Goal: Task Accomplishment & Management: Manage account settings

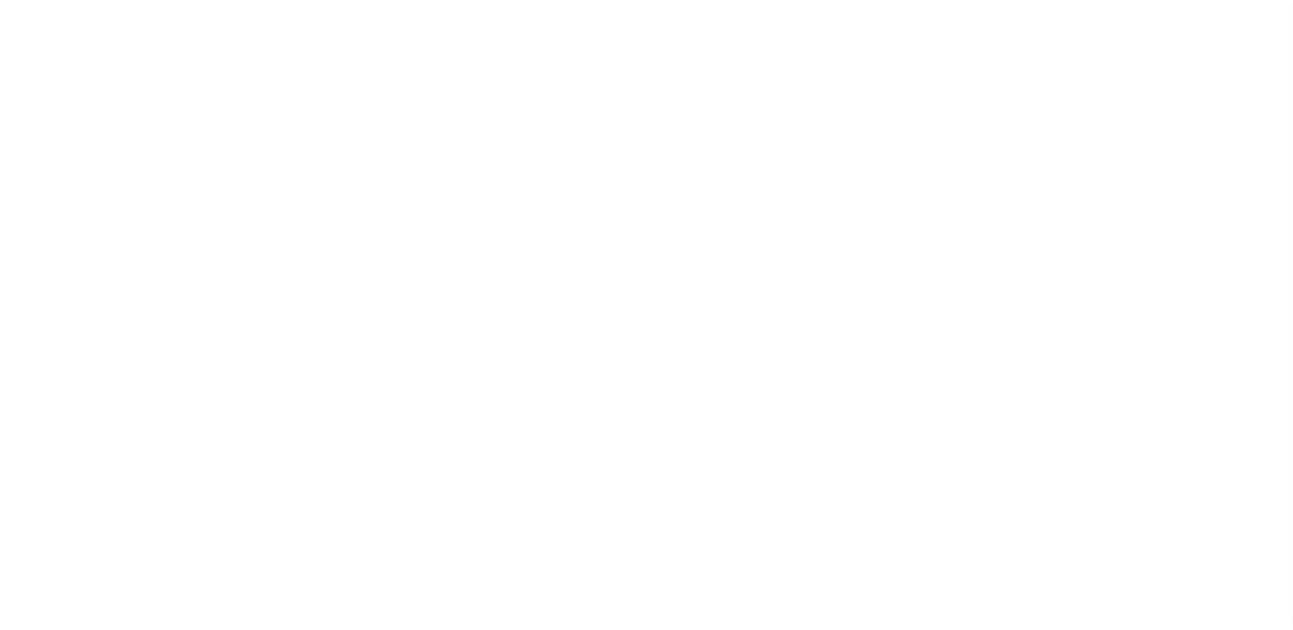
select select
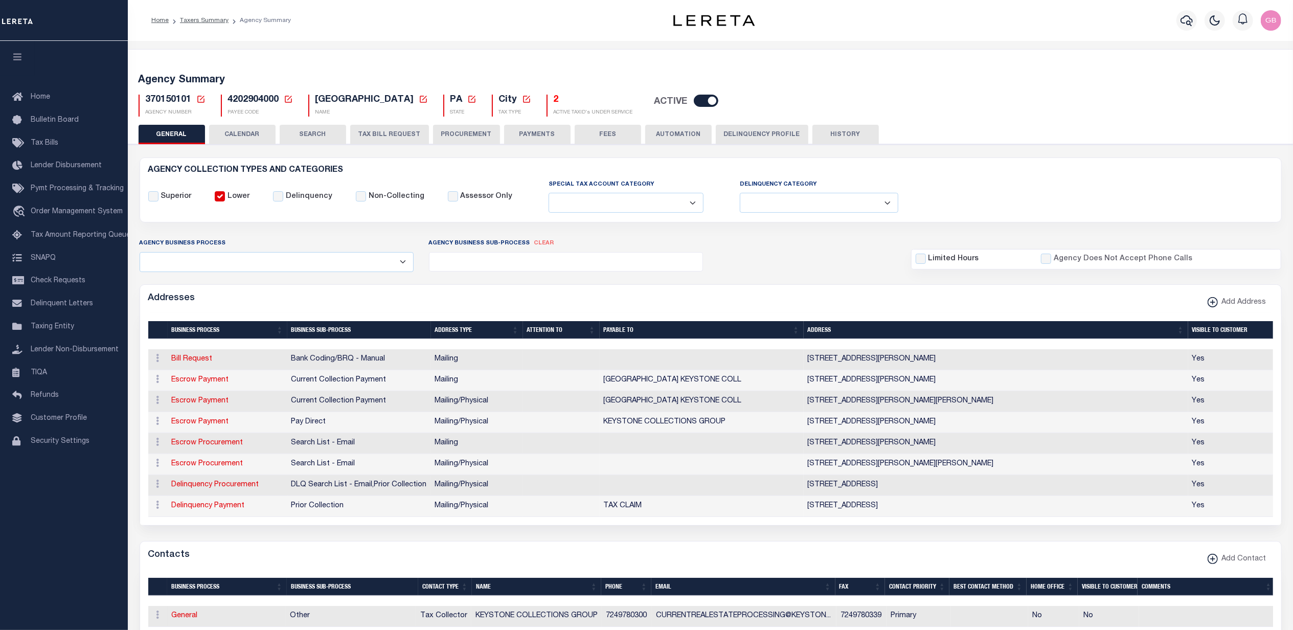
click at [200, 98] on icon at bounding box center [200, 99] width 9 height 9
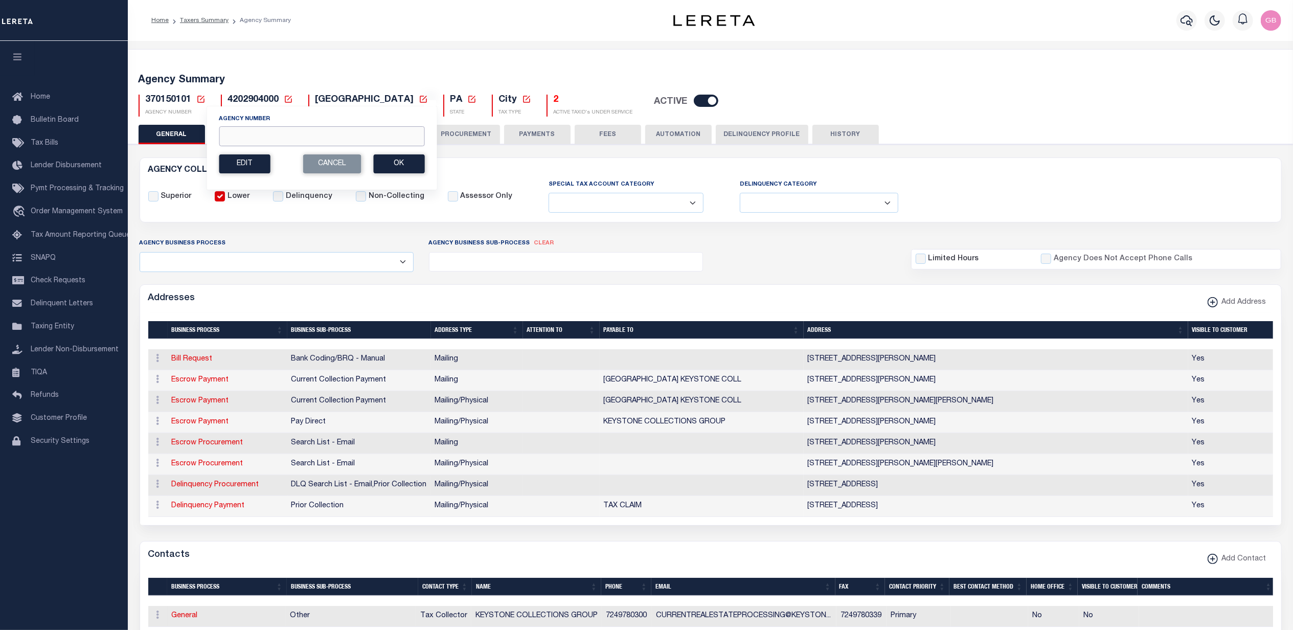
drag, startPoint x: 252, startPoint y: 135, endPoint x: 249, endPoint y: 113, distance: 22.8
click at [253, 135] on input "Agency Number" at bounding box center [322, 136] width 206 height 20
type input "040190000"
click at [386, 161] on button "Ok" at bounding box center [398, 163] width 51 height 19
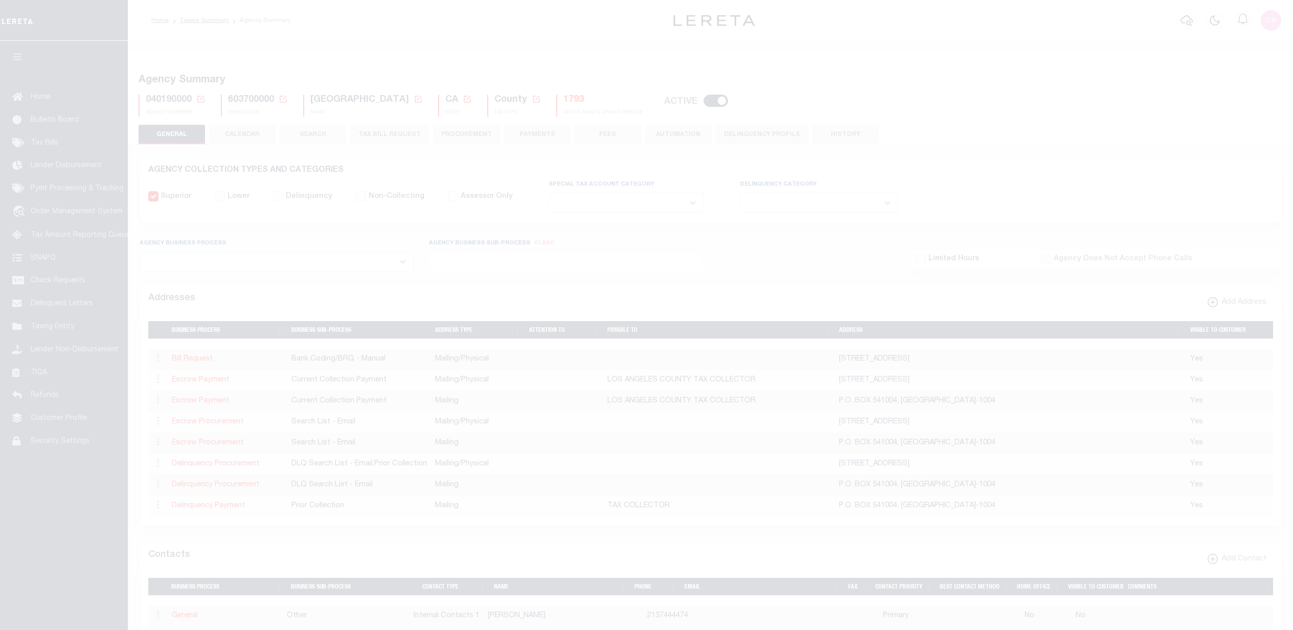
select select
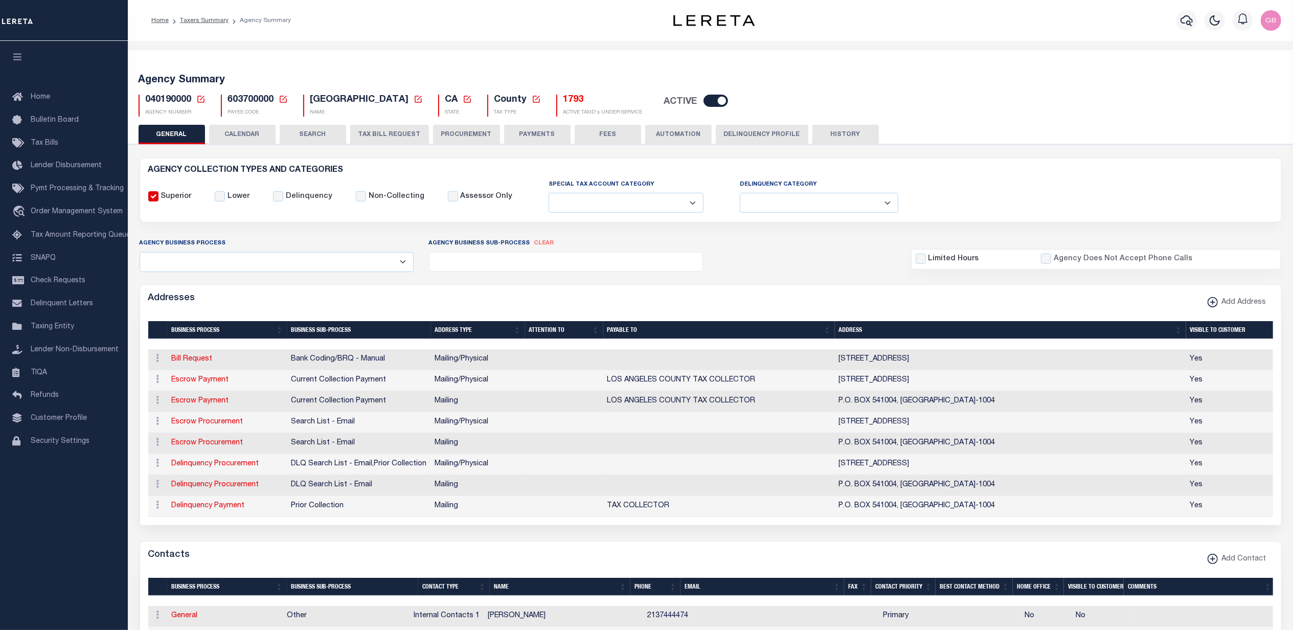
click at [203, 97] on icon at bounding box center [200, 99] width 9 height 9
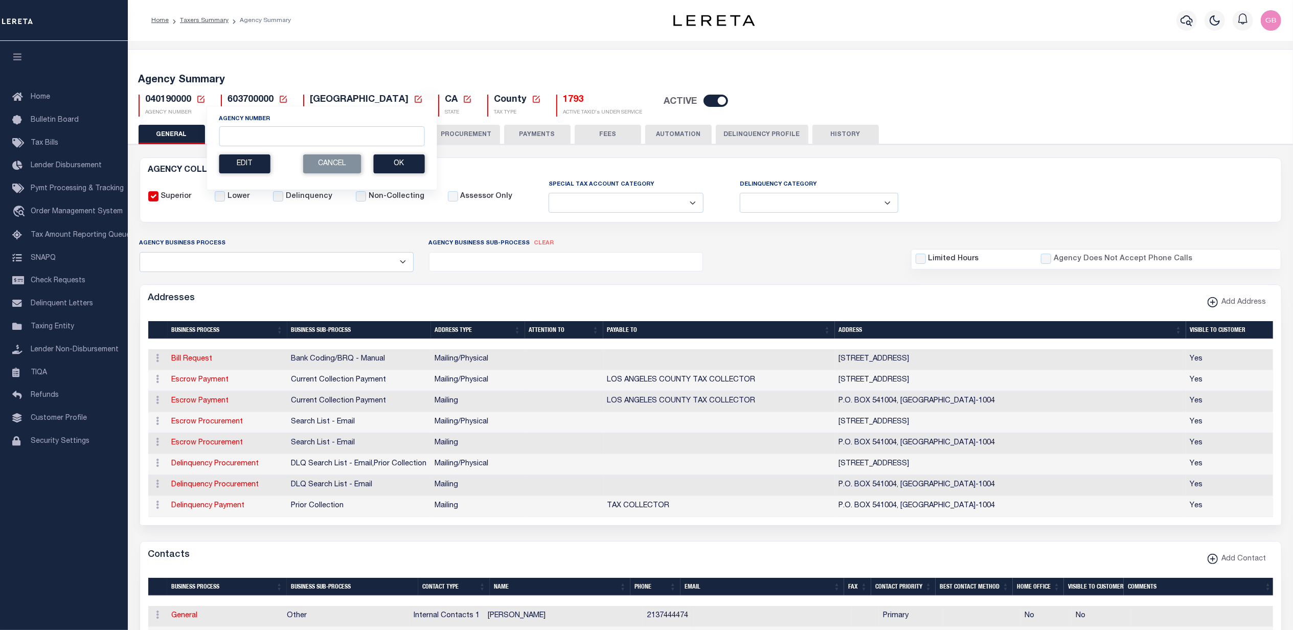
click at [200, 101] on icon at bounding box center [200, 99] width 9 height 9
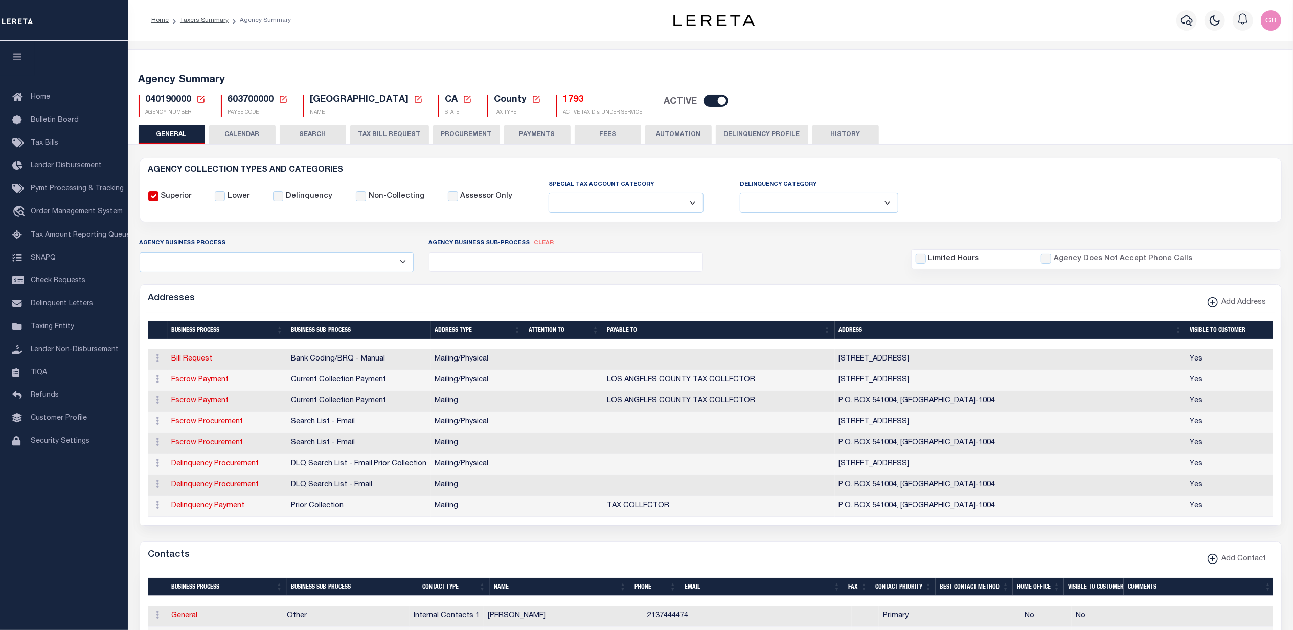
click at [201, 101] on icon at bounding box center [200, 99] width 9 height 9
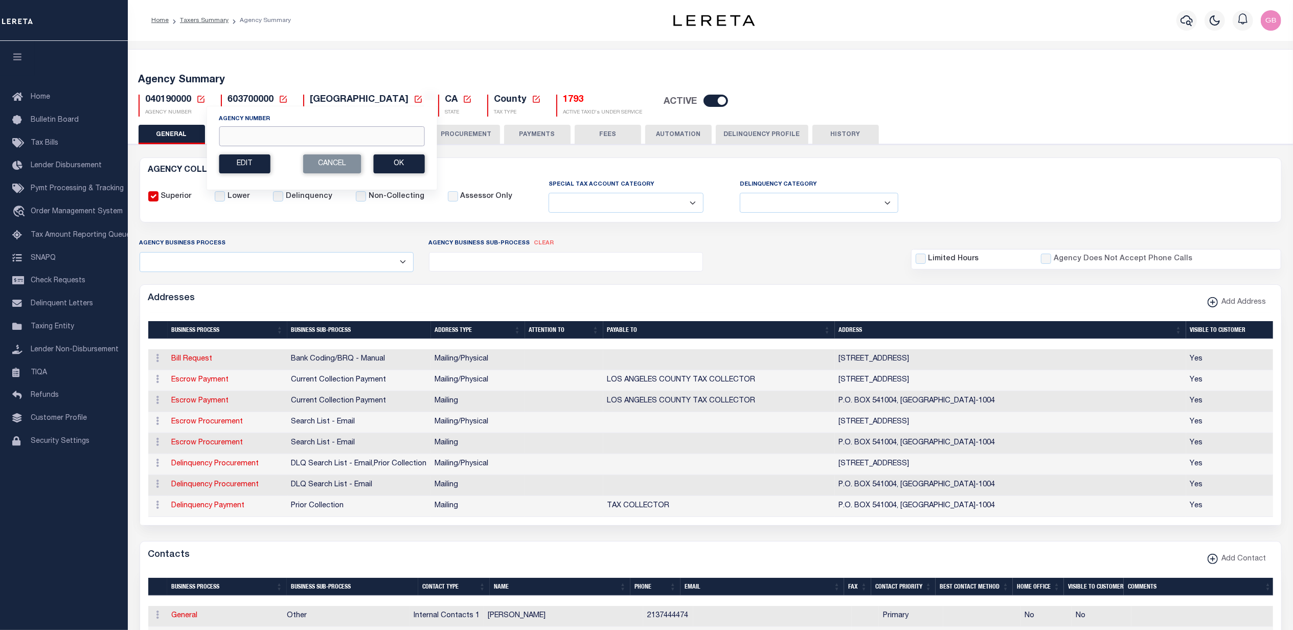
drag, startPoint x: 260, startPoint y: 143, endPoint x: 260, endPoint y: 125, distance: 17.9
click at [260, 143] on input "Agency Number" at bounding box center [322, 136] width 206 height 20
type input "080010101"
click at [397, 162] on button "Ok" at bounding box center [398, 163] width 51 height 19
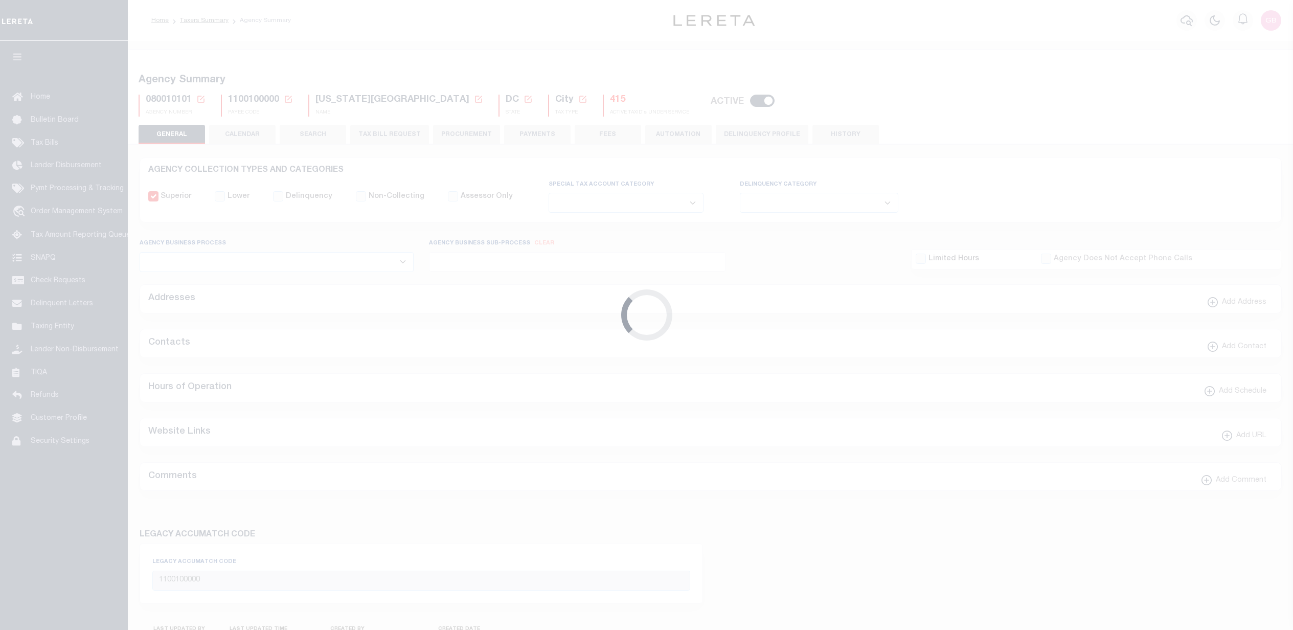
select select
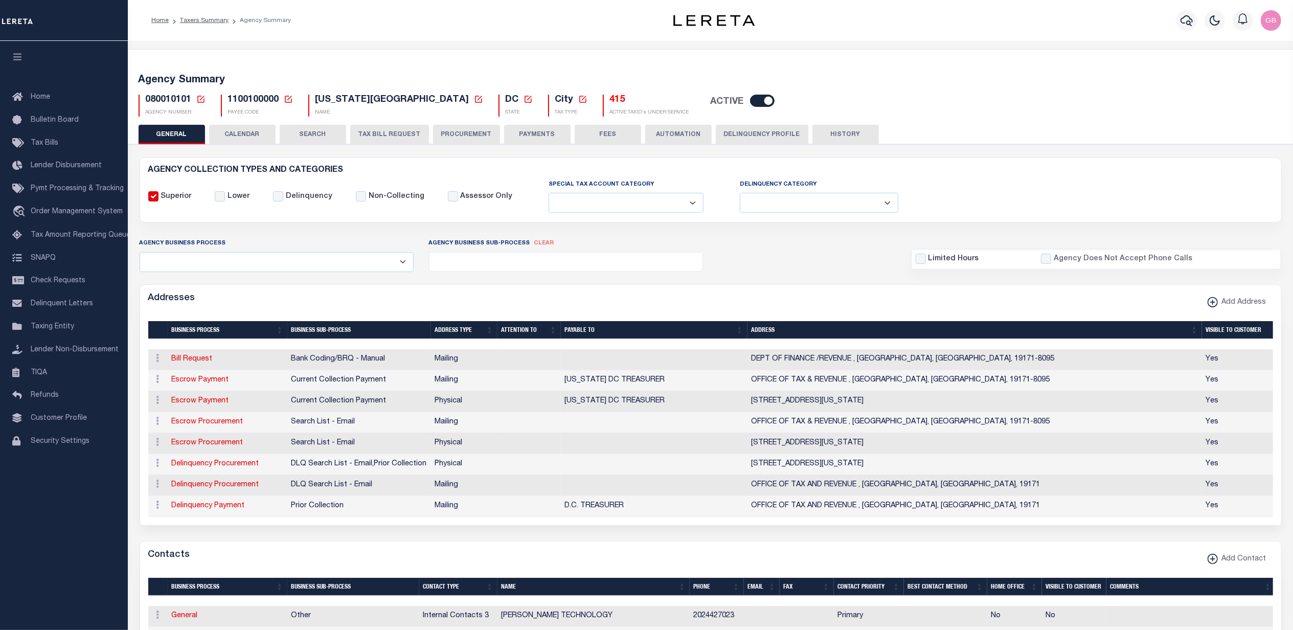
click at [205, 100] on div "080010101 Agency Number Edit Cancel Ok New Agency Number Cancel Ok AGENCY NUMBER" at bounding box center [172, 106] width 82 height 22
click at [198, 100] on icon at bounding box center [200, 99] width 9 height 9
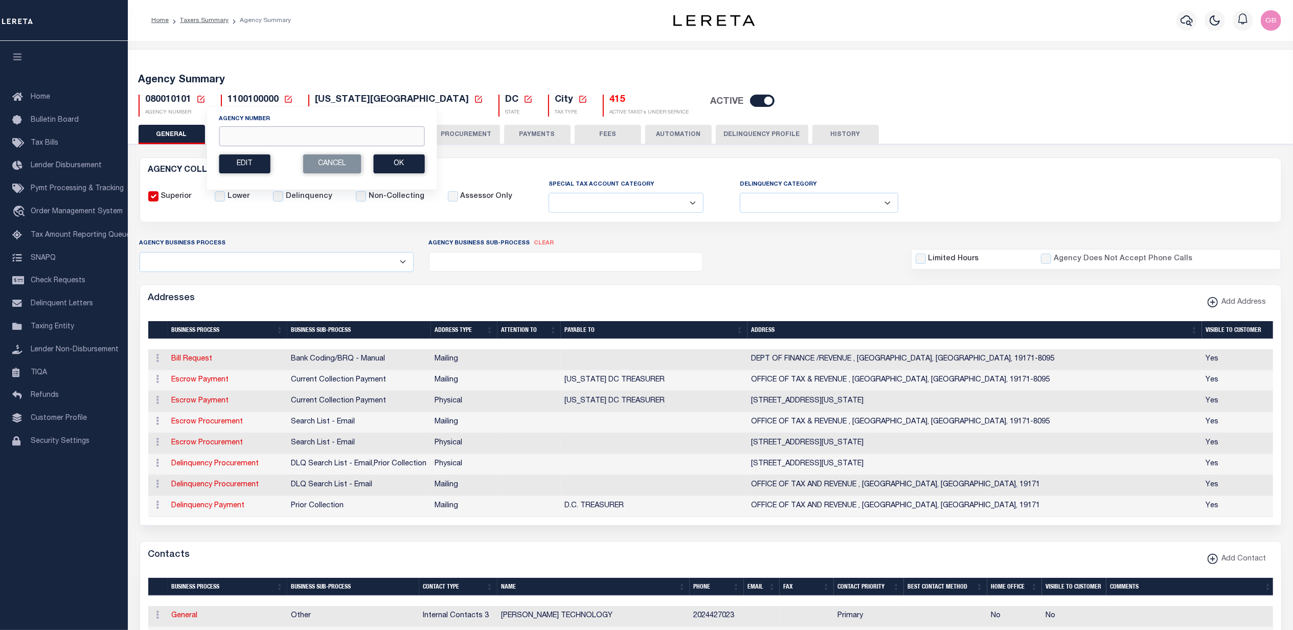
click at [265, 140] on input "Agency Number" at bounding box center [322, 136] width 206 height 20
type input "420203902"
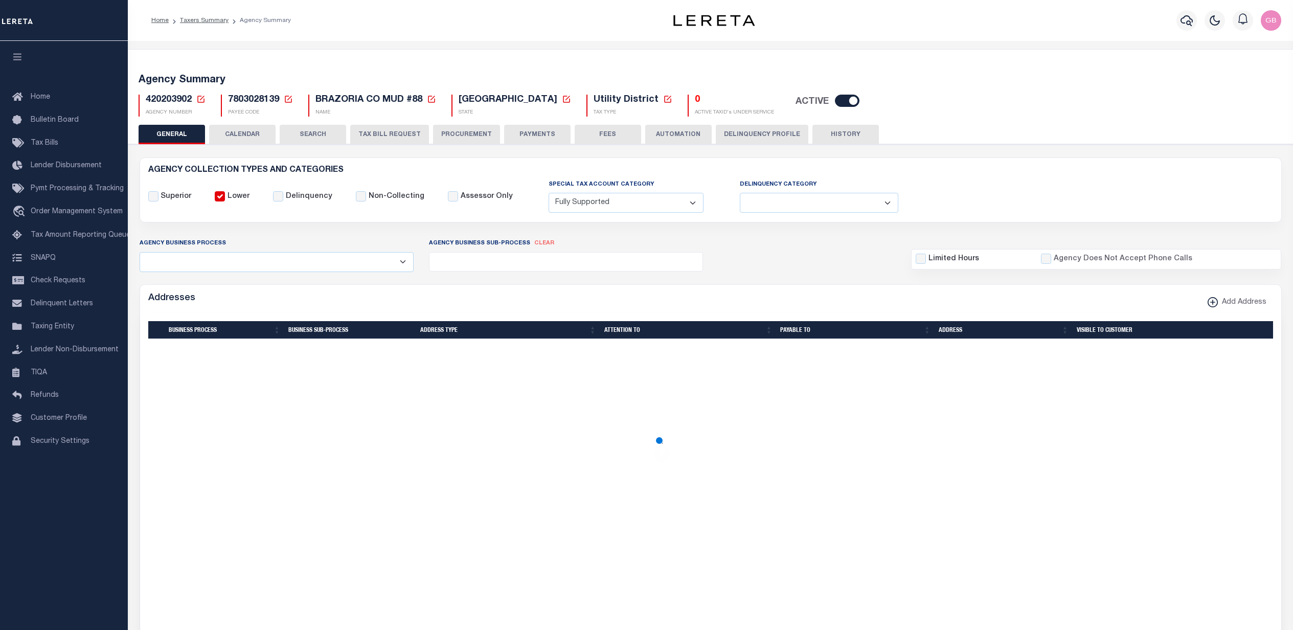
select select "1"
select select
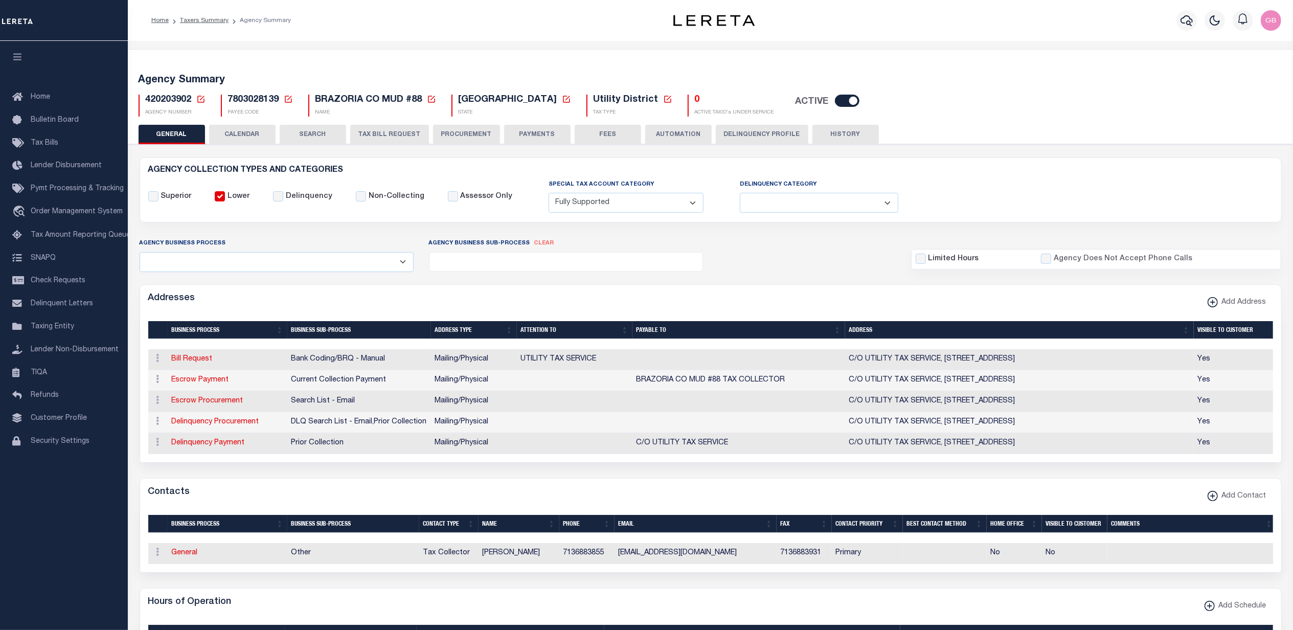
click at [197, 95] on icon at bounding box center [200, 99] width 9 height 9
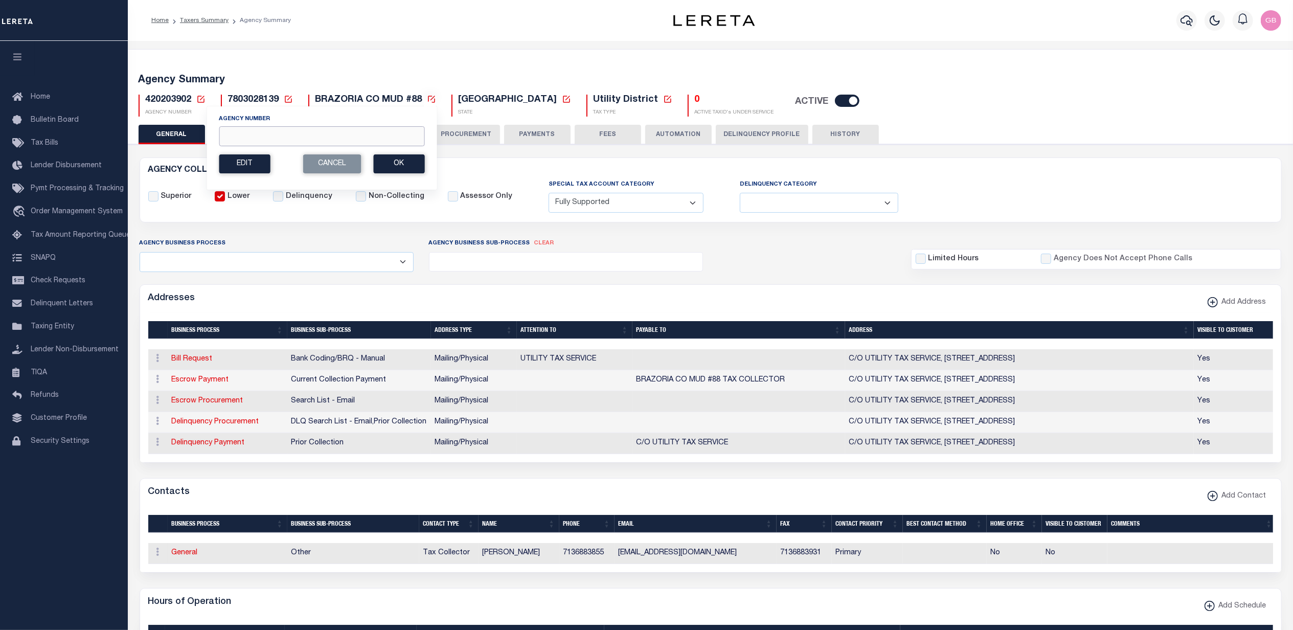
drag, startPoint x: 237, startPoint y: 139, endPoint x: 237, endPoint y: 125, distance: 14.3
click at [238, 136] on input "Agency Number" at bounding box center [322, 136] width 206 height 20
type input "440080202"
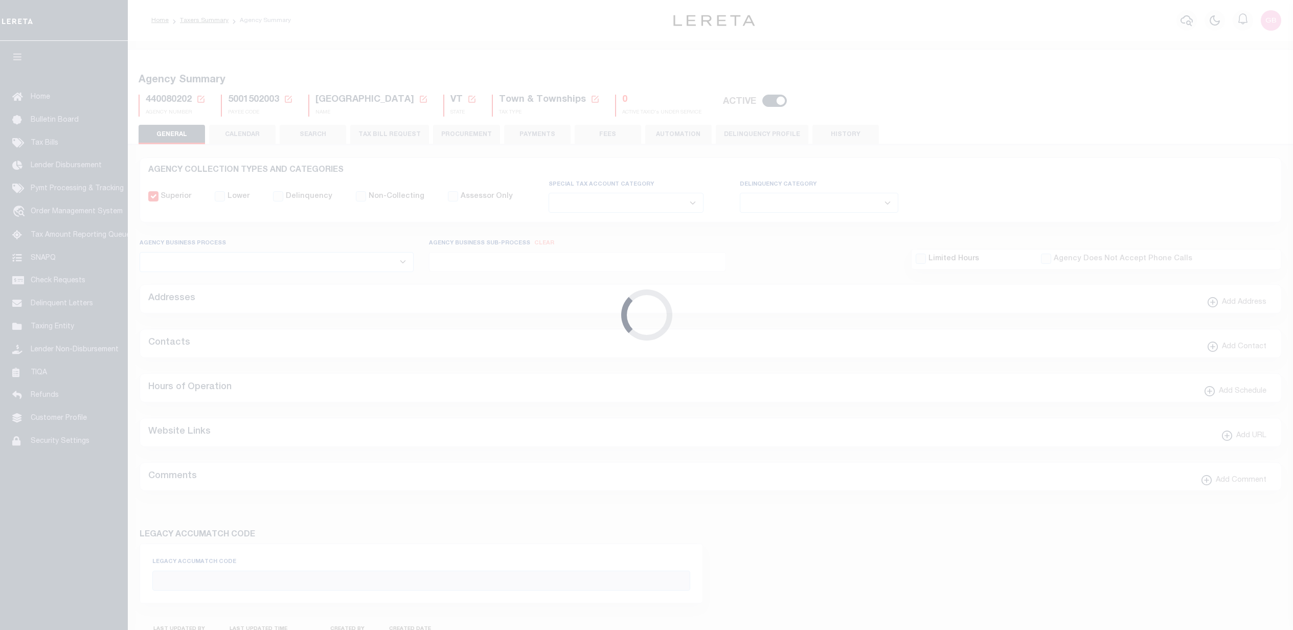
select select
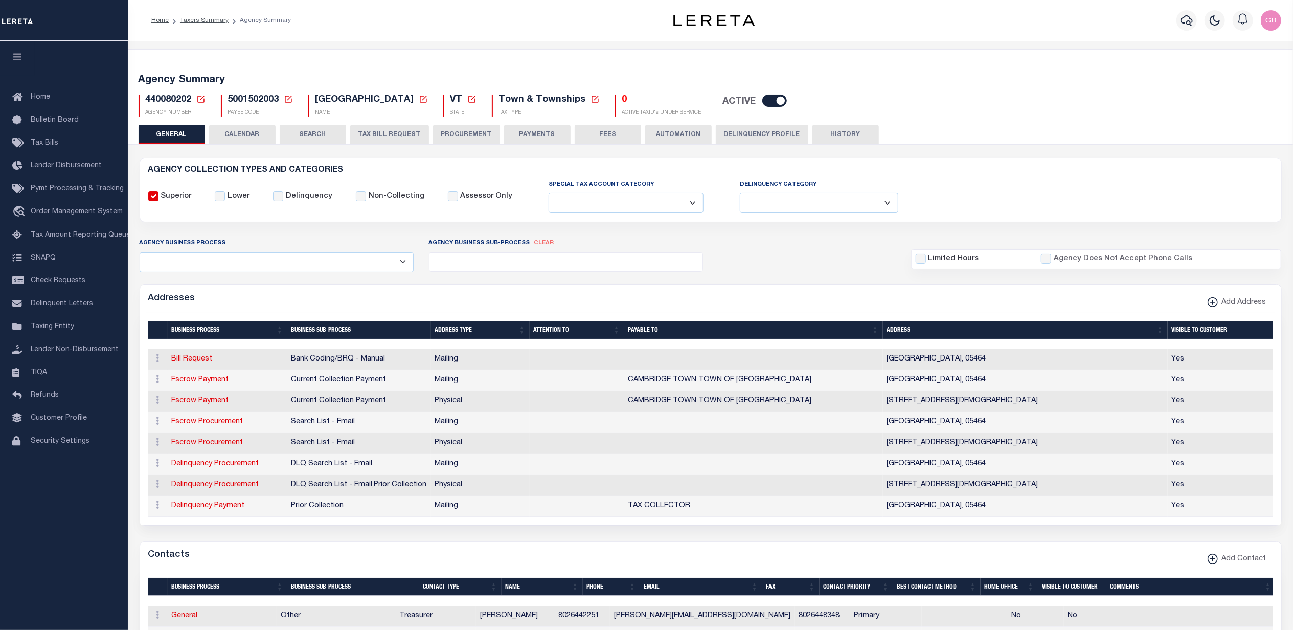
click at [200, 99] on icon at bounding box center [200, 99] width 9 height 9
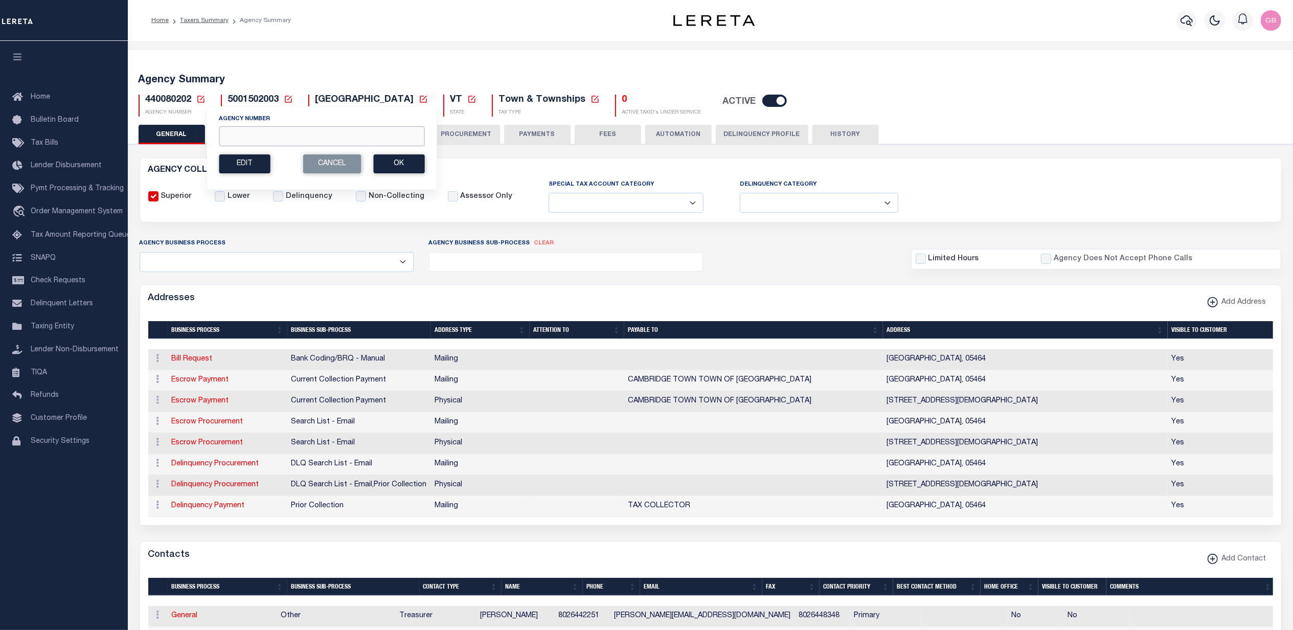
click at [276, 138] on input "Agency Number" at bounding box center [322, 136] width 206 height 20
type input "230590104"
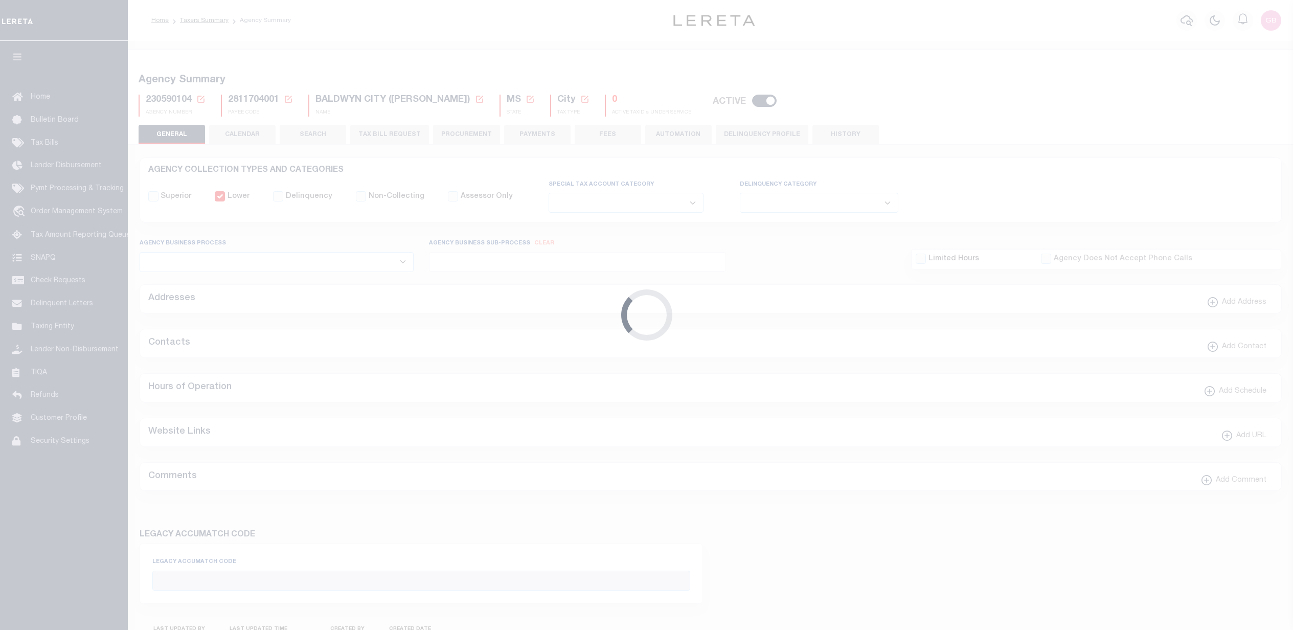
select select
